Goal: Transaction & Acquisition: Purchase product/service

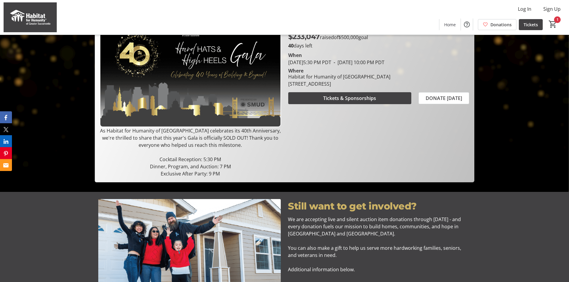
scroll to position [90, 0]
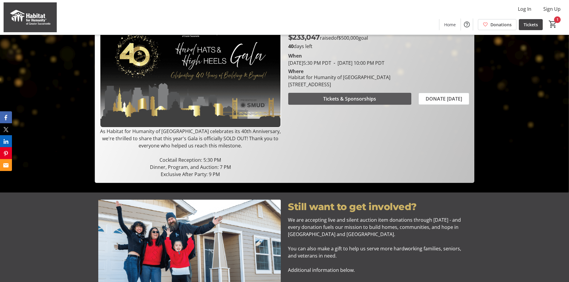
click at [329, 98] on span "Tickets & Sponsorships" at bounding box center [349, 98] width 53 height 7
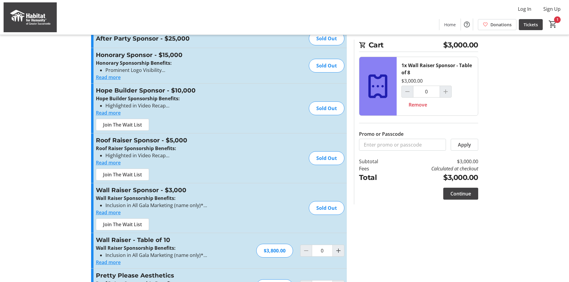
scroll to position [99, 0]
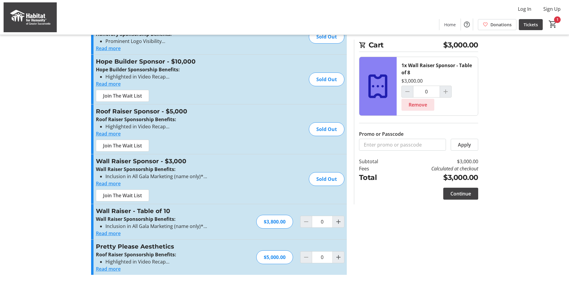
click at [410, 107] on span "Remove" at bounding box center [418, 104] width 19 height 7
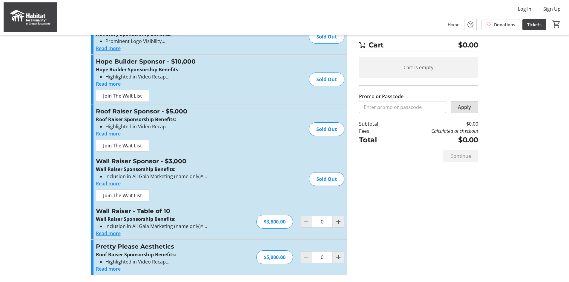
click at [462, 108] on span "Apply" at bounding box center [464, 107] width 13 height 7
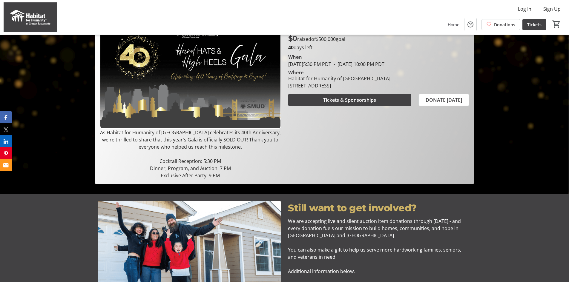
scroll to position [90, 0]
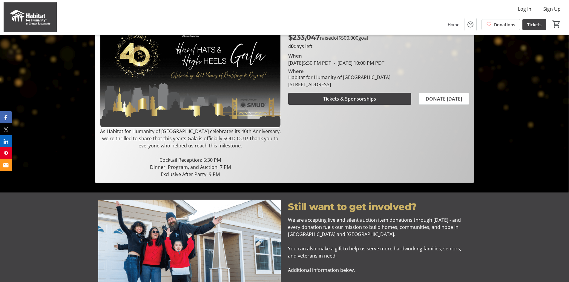
click at [339, 109] on div "$233,047 raised of $500,000 goal 40 days left When September 20, 2025 5:30 PM P…" at bounding box center [379, 102] width 188 height 152
click at [332, 102] on span "Tickets & Sponsorships" at bounding box center [349, 98] width 53 height 7
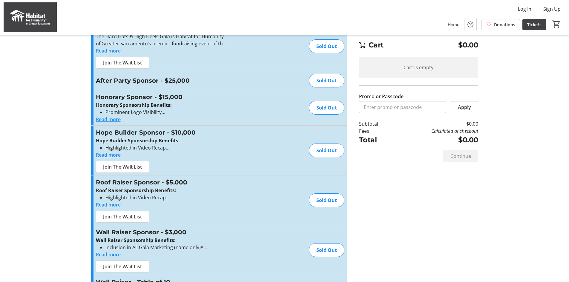
scroll to position [99, 0]
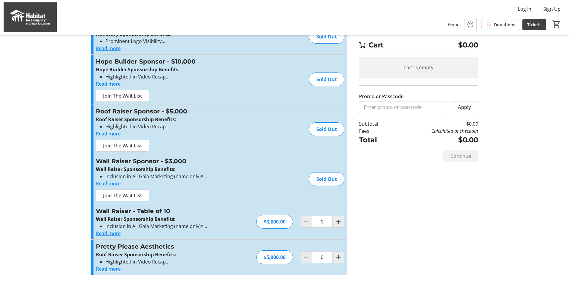
click at [302, 225] on div at bounding box center [306, 222] width 12 height 12
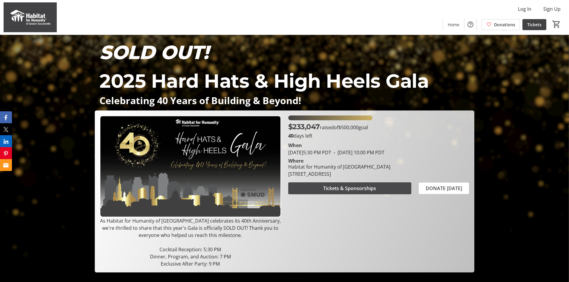
click at [348, 188] on span "Tickets & Sponsorships" at bounding box center [349, 188] width 53 height 7
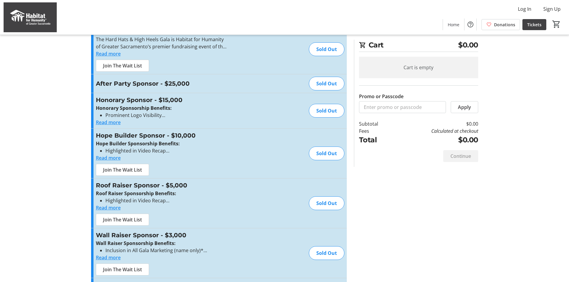
scroll to position [64, 0]
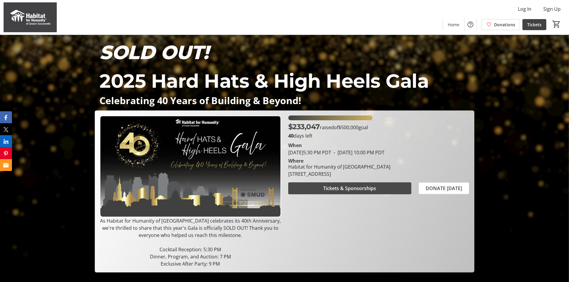
click at [364, 189] on span "Tickets & Sponsorships" at bounding box center [349, 188] width 53 height 7
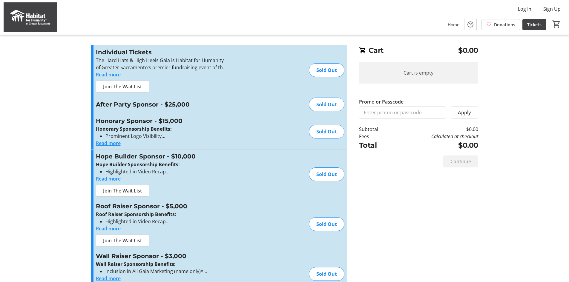
scroll to position [4, 0]
click at [379, 113] on input "Promo or Passcode" at bounding box center [402, 113] width 87 height 12
type input "p"
click at [465, 107] on span at bounding box center [464, 113] width 27 height 14
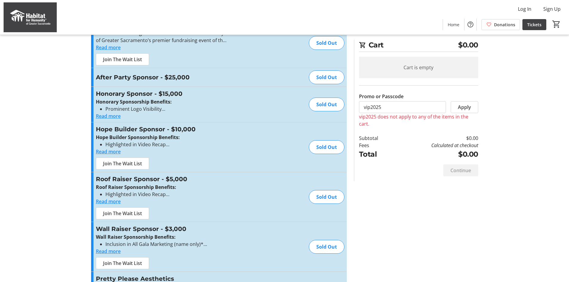
scroll to position [0, 0]
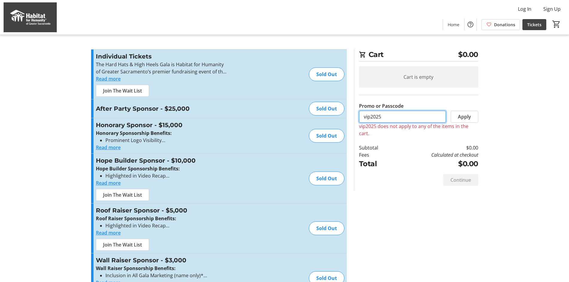
drag, startPoint x: 387, startPoint y: 116, endPoint x: 335, endPoint y: 115, distance: 51.4
click at [335, 115] on div "Promo or Passcode Apply vip2025 does not apply to any of the items in the cart.…" at bounding box center [285, 197] width 394 height 297
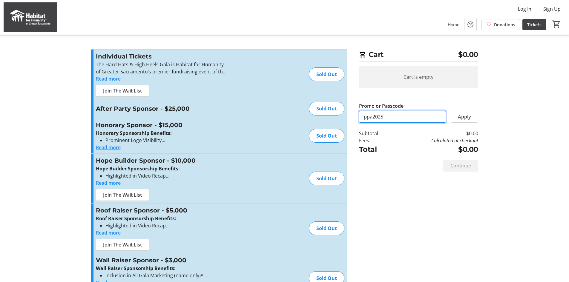
type input "ppa2025"
click at [459, 117] on span "Apply" at bounding box center [464, 116] width 13 height 7
drag, startPoint x: 387, startPoint y: 114, endPoint x: 328, endPoint y: 115, distance: 58.6
click at [328, 115] on div "Promo or Passcode Apply Individual Tickets The Hard Hats & High Heels Gala is H…" at bounding box center [285, 197] width 394 height 297
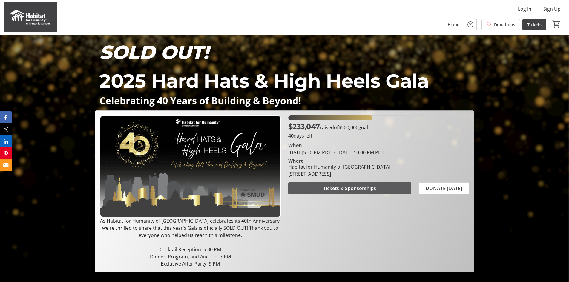
click at [342, 189] on span "Tickets & Sponsorships" at bounding box center [349, 188] width 53 height 7
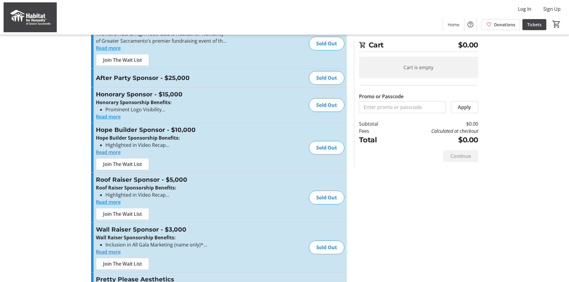
scroll to position [64, 0]
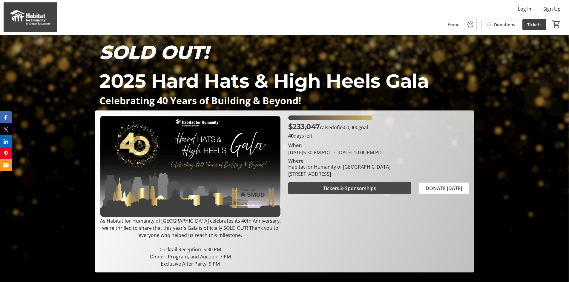
click at [341, 190] on span "Tickets & Sponsorships" at bounding box center [349, 188] width 53 height 7
click at [355, 189] on span "Tickets & Sponsorships" at bounding box center [349, 188] width 53 height 7
click at [331, 190] on span "Tickets & Sponsorships" at bounding box center [349, 188] width 53 height 7
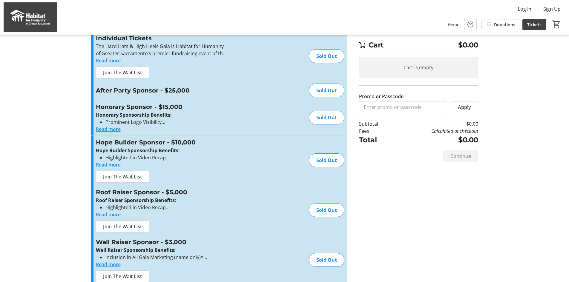
scroll to position [28, 0]
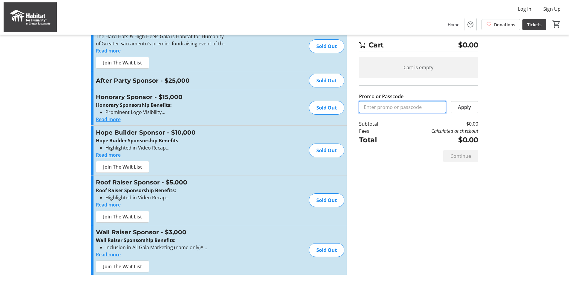
click at [370, 107] on input "Promo or Passcode" at bounding box center [402, 107] width 87 height 12
click at [373, 107] on input "Promo or Passcode" at bounding box center [402, 107] width 87 height 12
type input "P"
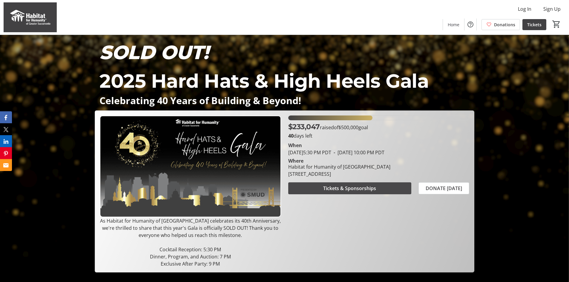
click at [336, 186] on span "Tickets & Sponsorships" at bounding box center [349, 188] width 53 height 7
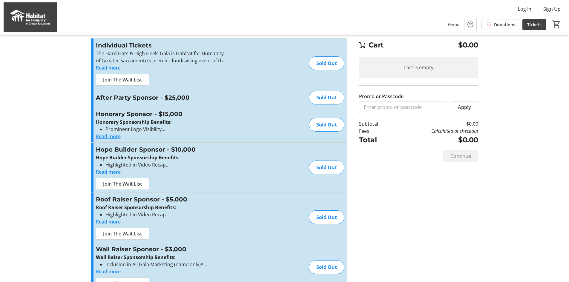
scroll to position [28, 0]
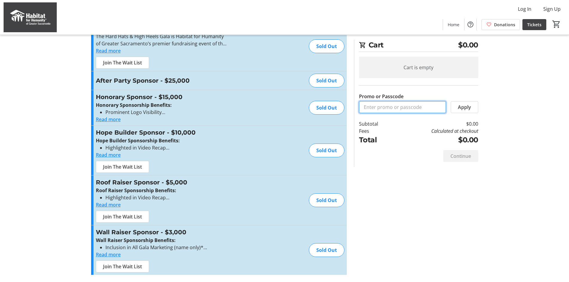
click at [378, 108] on input "Promo or Passcode" at bounding box center [402, 107] width 87 height 12
type input "PrettyPlease"
click at [463, 108] on span "Apply" at bounding box center [464, 107] width 13 height 7
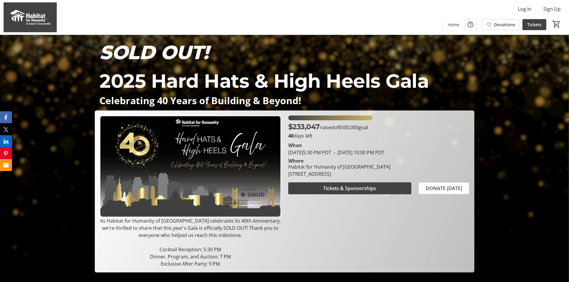
scroll to position [30, 0]
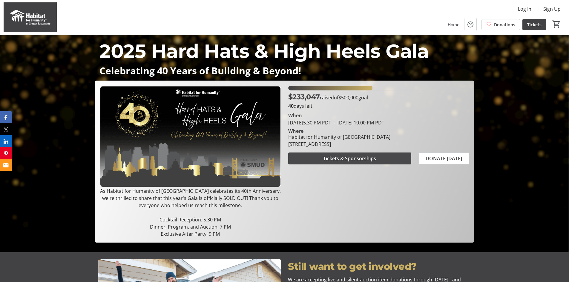
click at [345, 160] on span "Tickets & Sponsorships" at bounding box center [349, 158] width 53 height 7
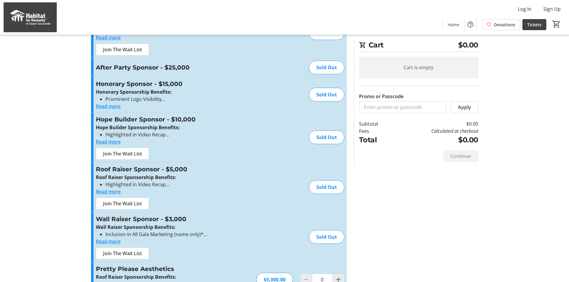
scroll to position [64, 0]
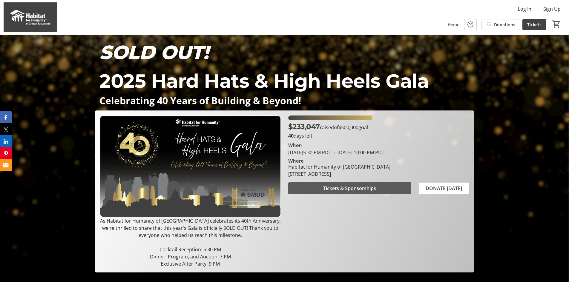
click at [331, 187] on span "Tickets & Sponsorships" at bounding box center [349, 188] width 53 height 7
